Goal: Book appointment/travel/reservation

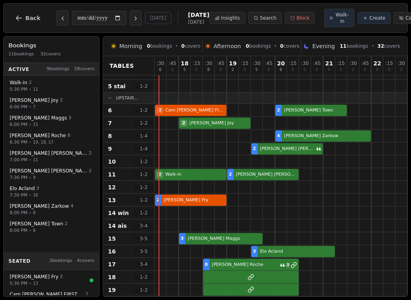
scroll to position [64, 0]
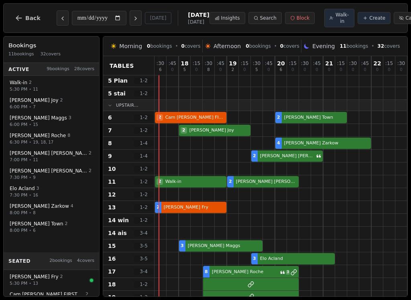
select select "****"
select select "*"
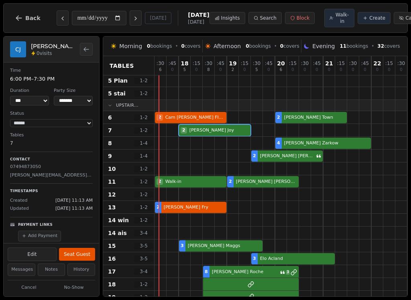
click at [80, 252] on button "Seat Guest" at bounding box center [77, 254] width 36 height 13
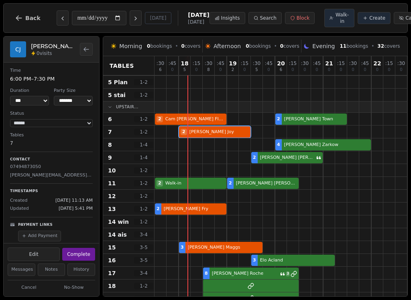
scroll to position [62, 0]
select select "******"
click at [198, 185] on div "2 Walk-in 2 [PERSON_NAME]" at bounding box center [292, 183] width 277 height 13
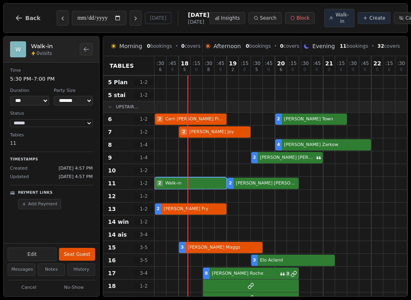
click at [203, 185] on div "2 Walk-in 2 [PERSON_NAME]" at bounding box center [292, 183] width 277 height 13
click at [31, 287] on button "Cancel" at bounding box center [29, 288] width 43 height 10
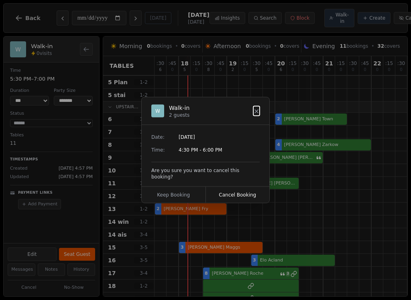
click at [253, 192] on button "Cancel Booking" at bounding box center [238, 195] width 64 height 16
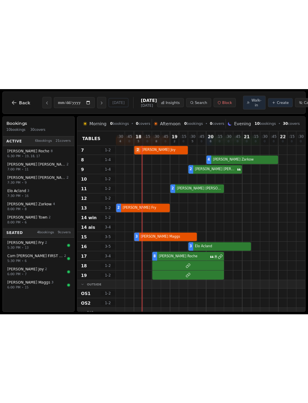
scroll to position [112, 0]
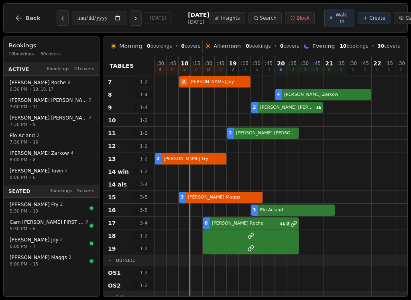
click at [196, 173] on div at bounding box center [197, 171] width 12 height 12
click at [335, 23] on span "Walk-in" at bounding box center [342, 18] width 14 height 13
select select "****"
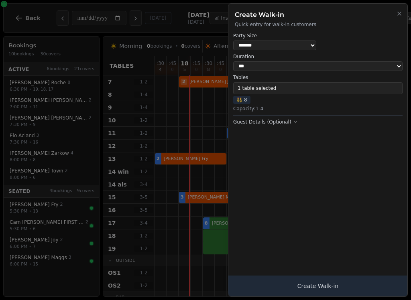
select select "*"
select select "****"
click at [347, 86] on button "1 table selected" at bounding box center [317, 88] width 169 height 12
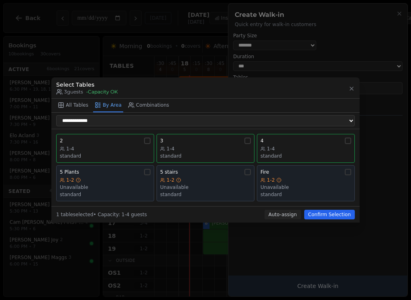
click at [69, 104] on button "All Tables" at bounding box center [73, 106] width 34 height 14
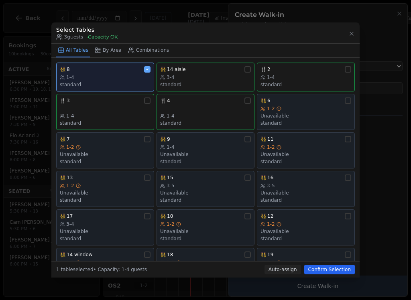
click at [87, 254] on span "14 window" at bounding box center [80, 254] width 26 height 6
click at [335, 274] on button "Confirm Selection" at bounding box center [329, 270] width 51 height 10
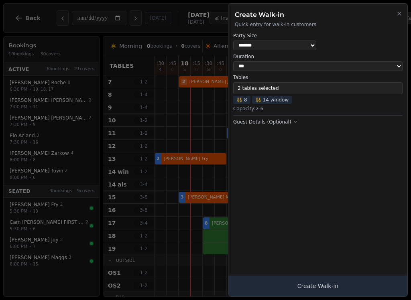
scroll to position [69, 0]
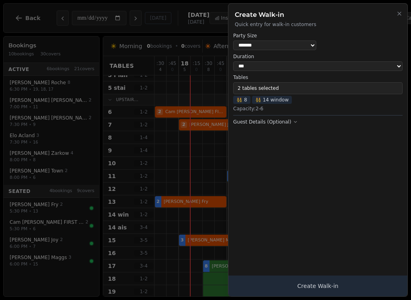
click at [340, 285] on button "Create Walk-in" at bounding box center [317, 286] width 179 height 21
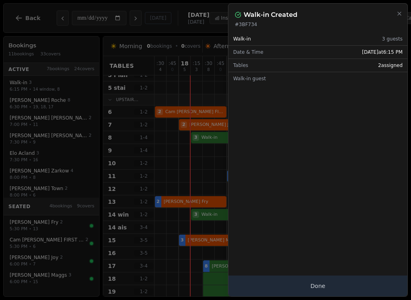
click at [345, 278] on button "Done" at bounding box center [317, 286] width 179 height 21
